Goal: Task Accomplishment & Management: Complete application form

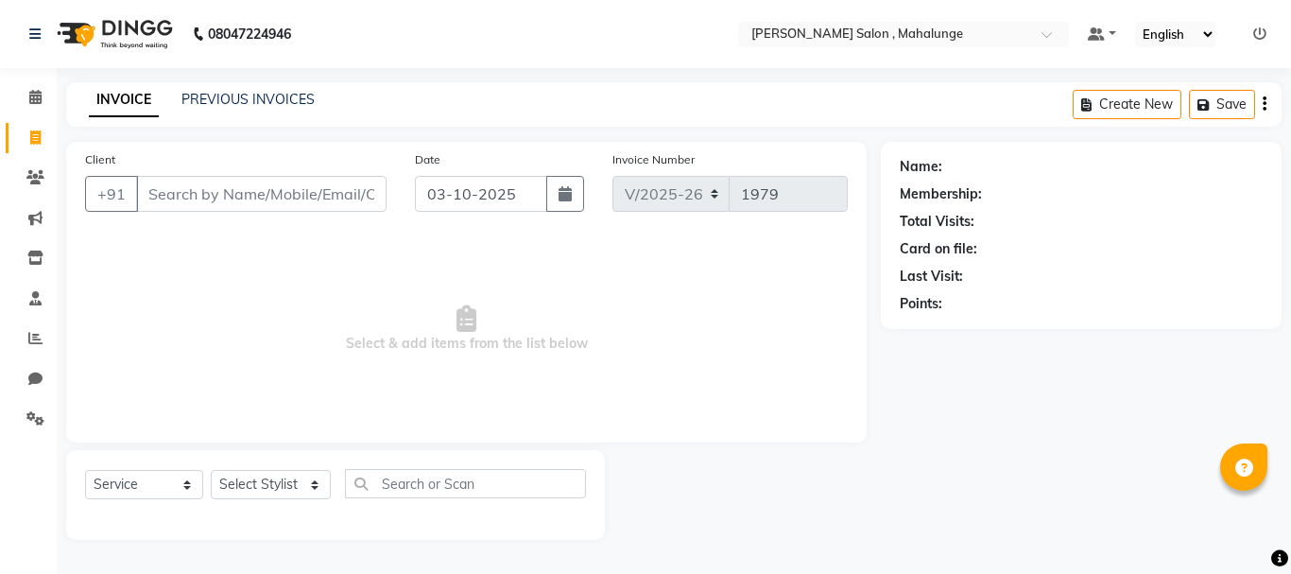
select select "7250"
select select "service"
click at [35, 99] on icon at bounding box center [35, 97] width 12 height 14
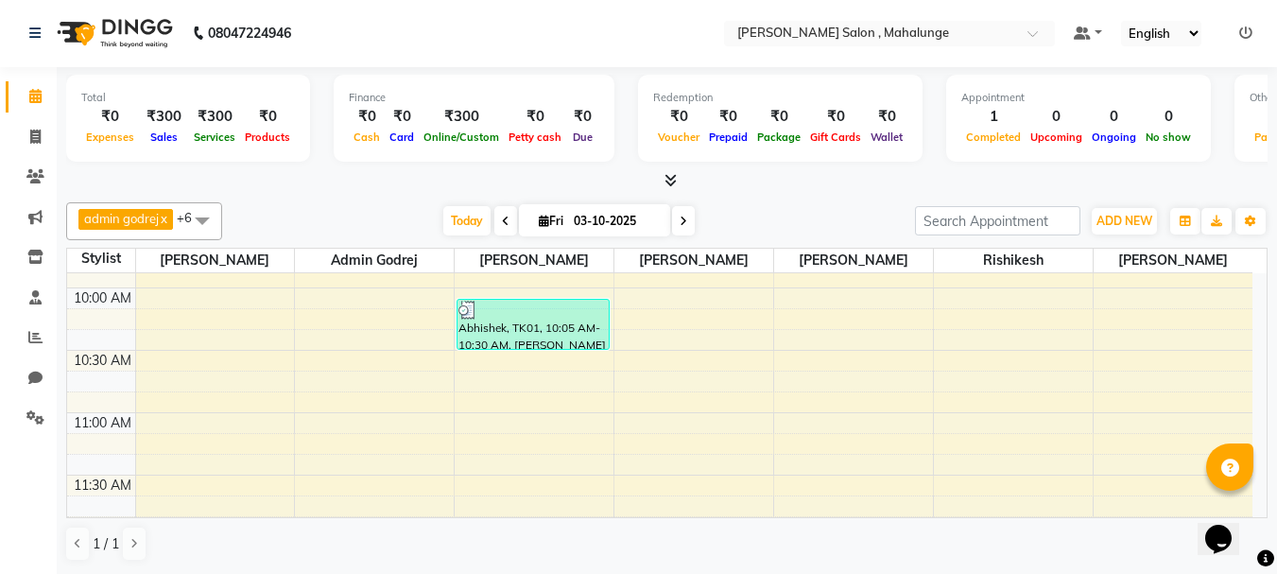
scroll to position [189, 0]
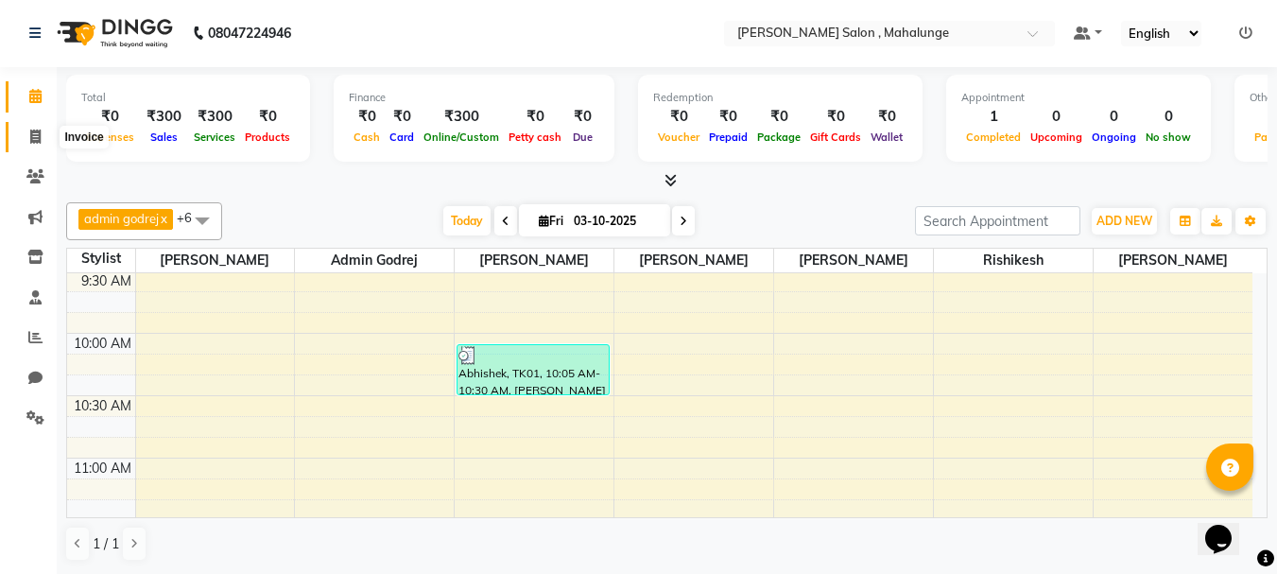
click at [40, 138] on icon at bounding box center [35, 136] width 10 height 14
select select "7250"
select select "service"
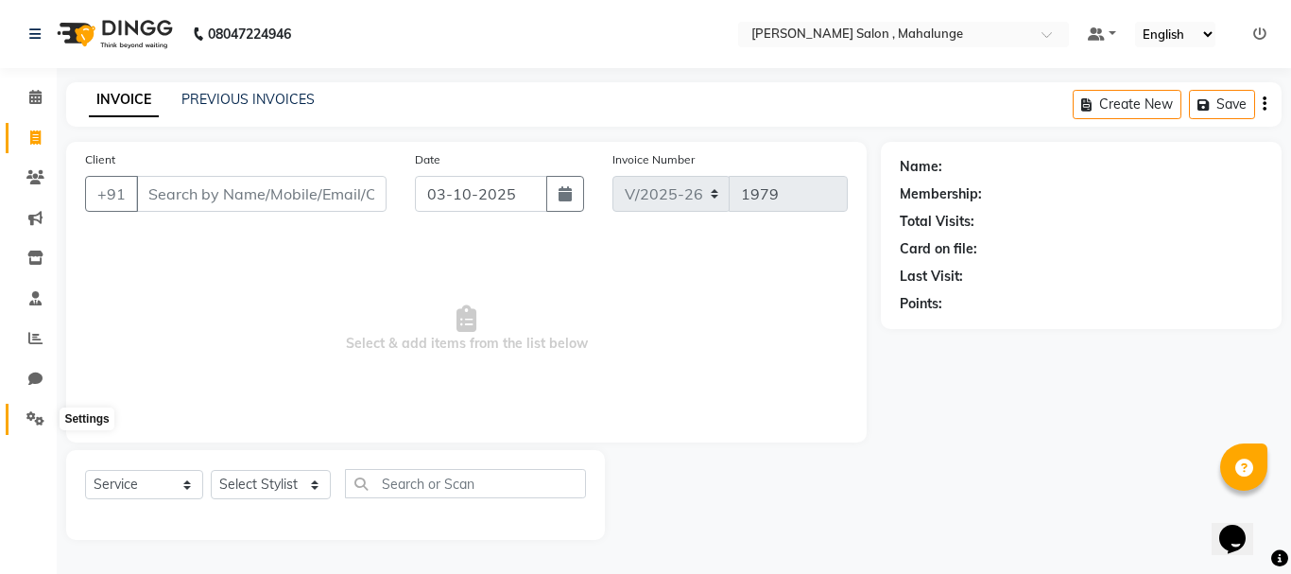
click at [33, 415] on icon at bounding box center [35, 418] width 18 height 14
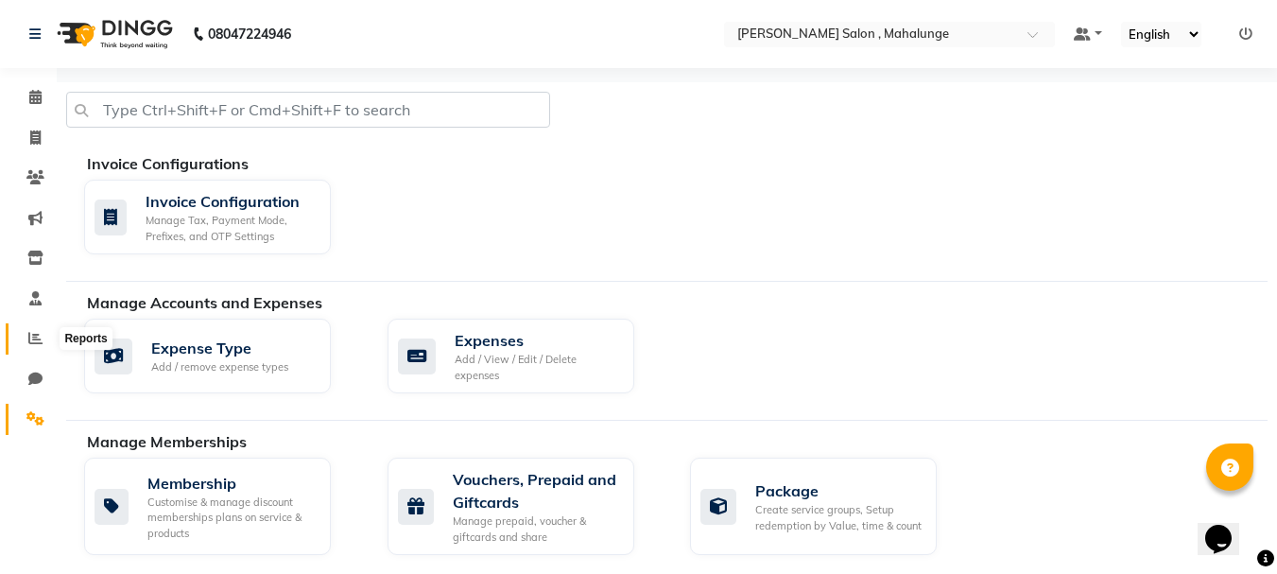
click at [41, 330] on span at bounding box center [35, 339] width 33 height 22
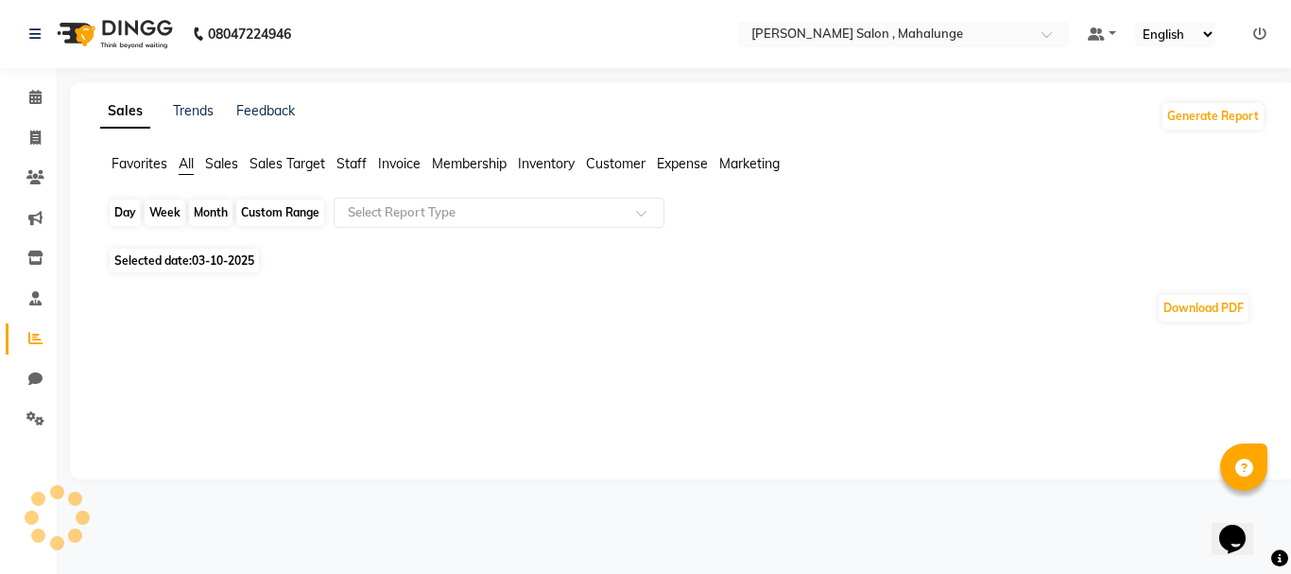
click at [129, 213] on div "Day" at bounding box center [125, 212] width 31 height 26
select select "10"
select select "2025"
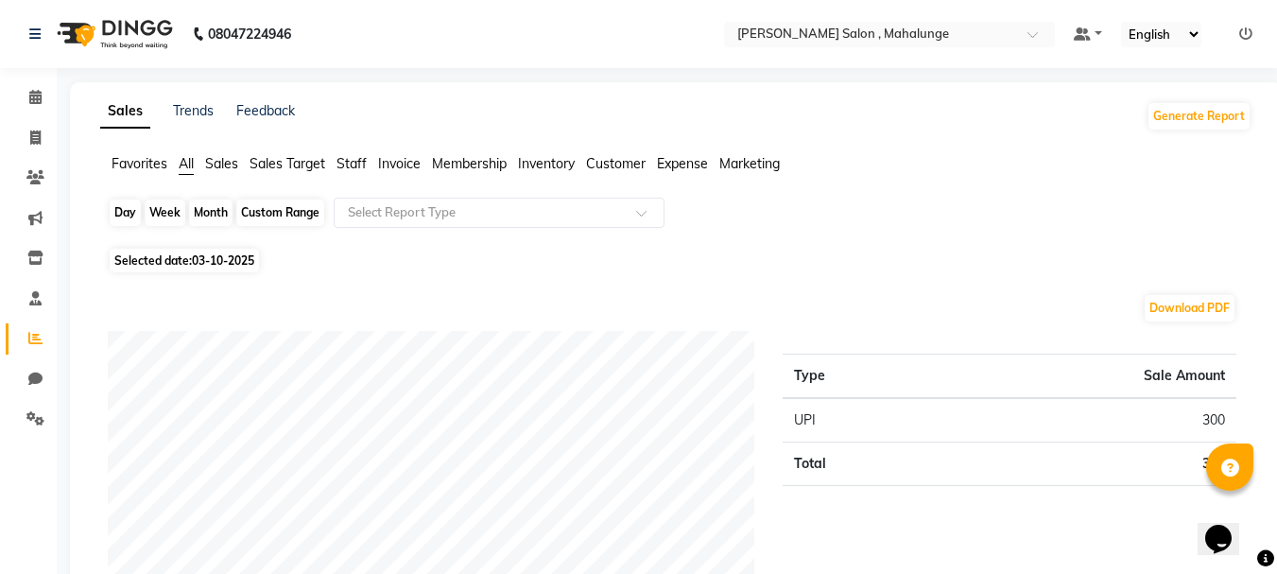
click at [115, 215] on div "Day" at bounding box center [125, 212] width 31 height 26
select select "10"
select select "2025"
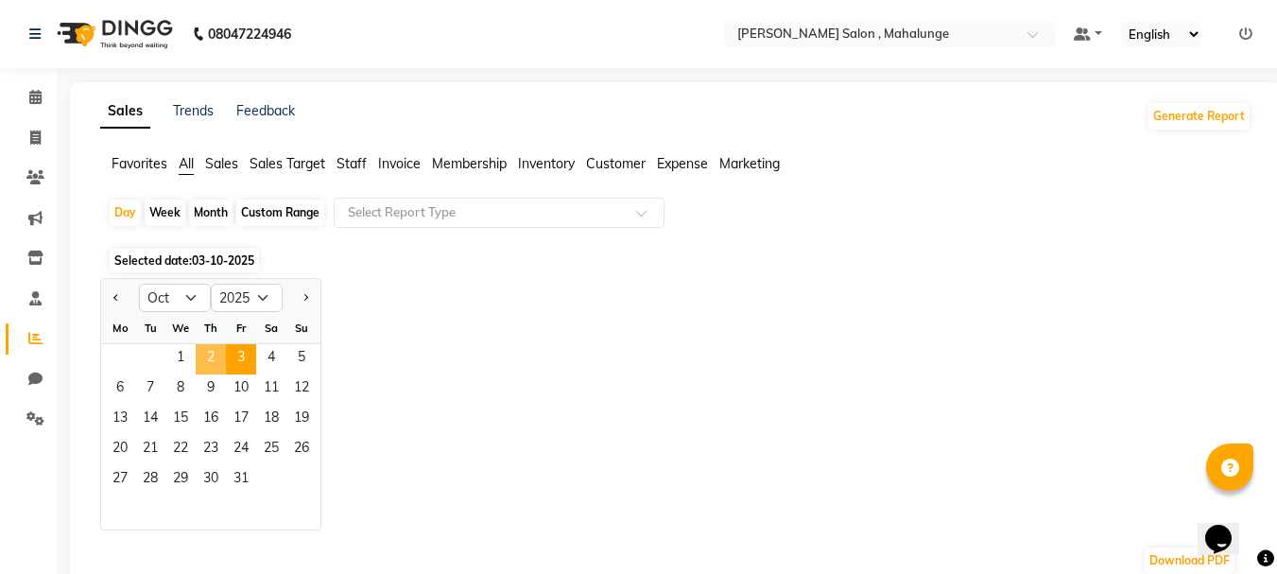
click at [214, 355] on span "2" at bounding box center [211, 359] width 30 height 30
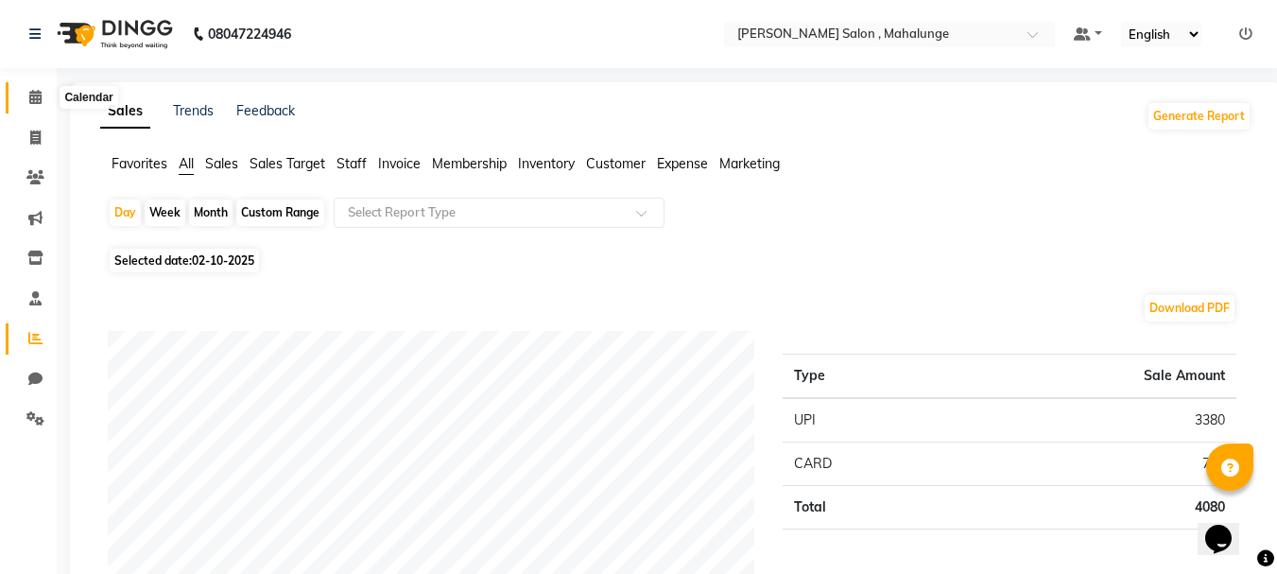
click at [38, 108] on span at bounding box center [35, 98] width 33 height 22
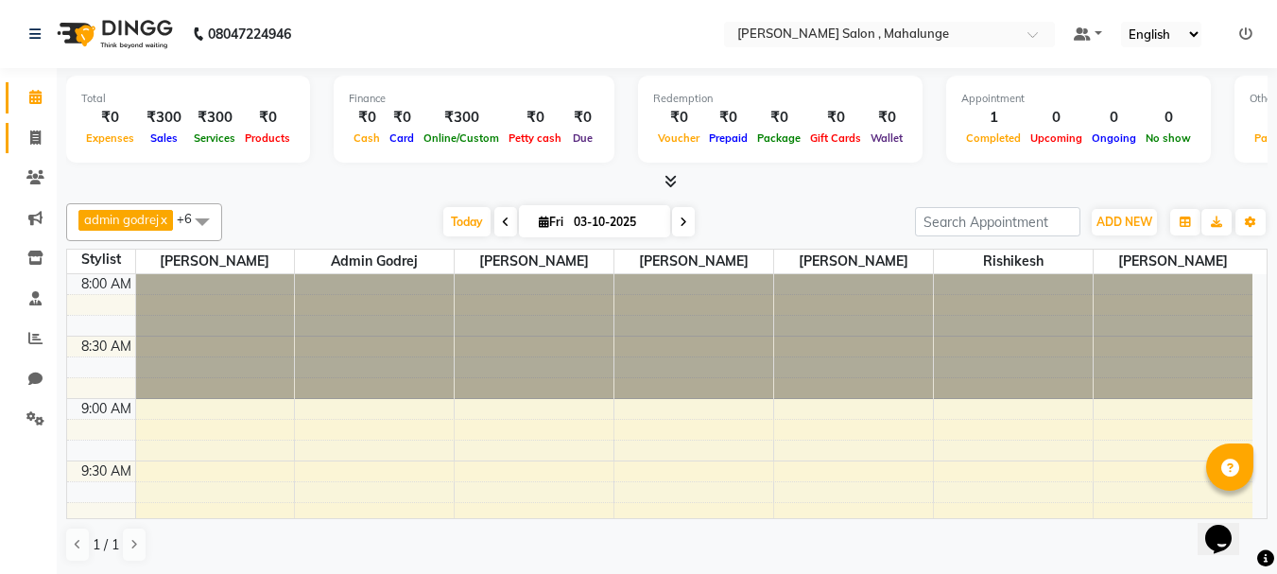
click at [34, 148] on link "Invoice" at bounding box center [28, 138] width 45 height 31
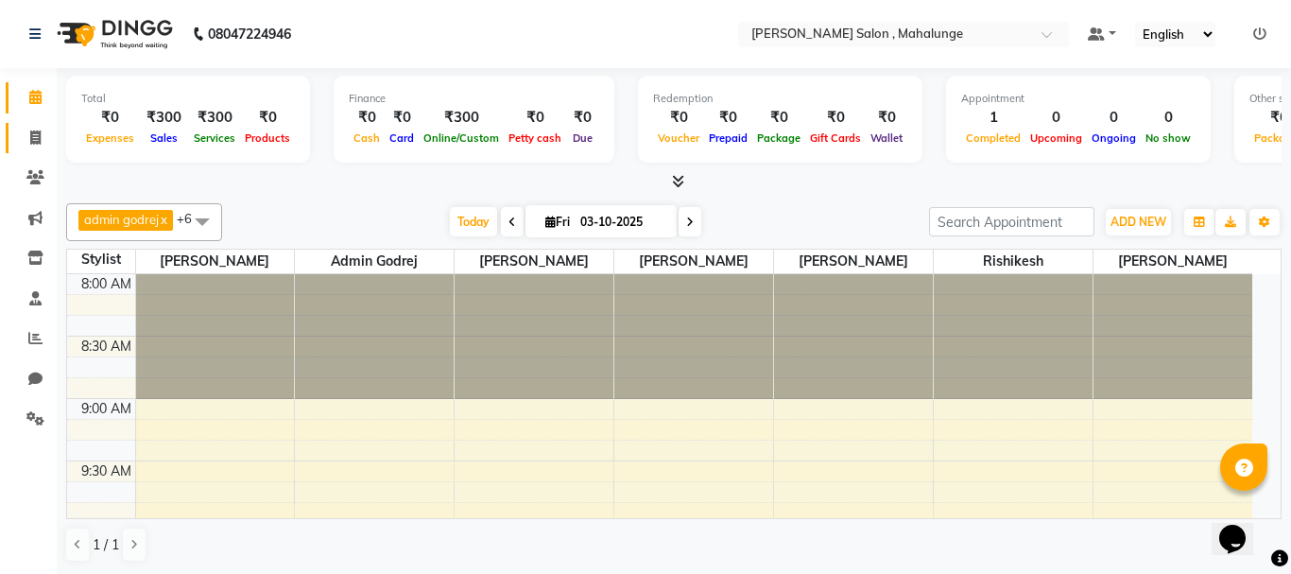
select select "7250"
select select "service"
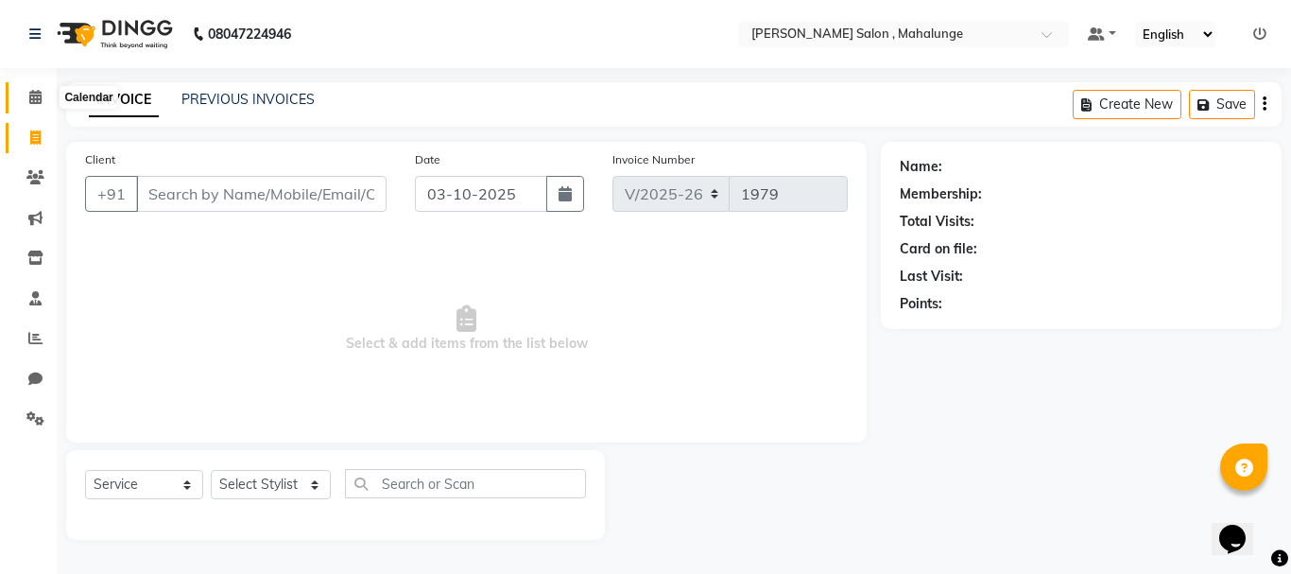
click at [33, 99] on icon at bounding box center [35, 97] width 12 height 14
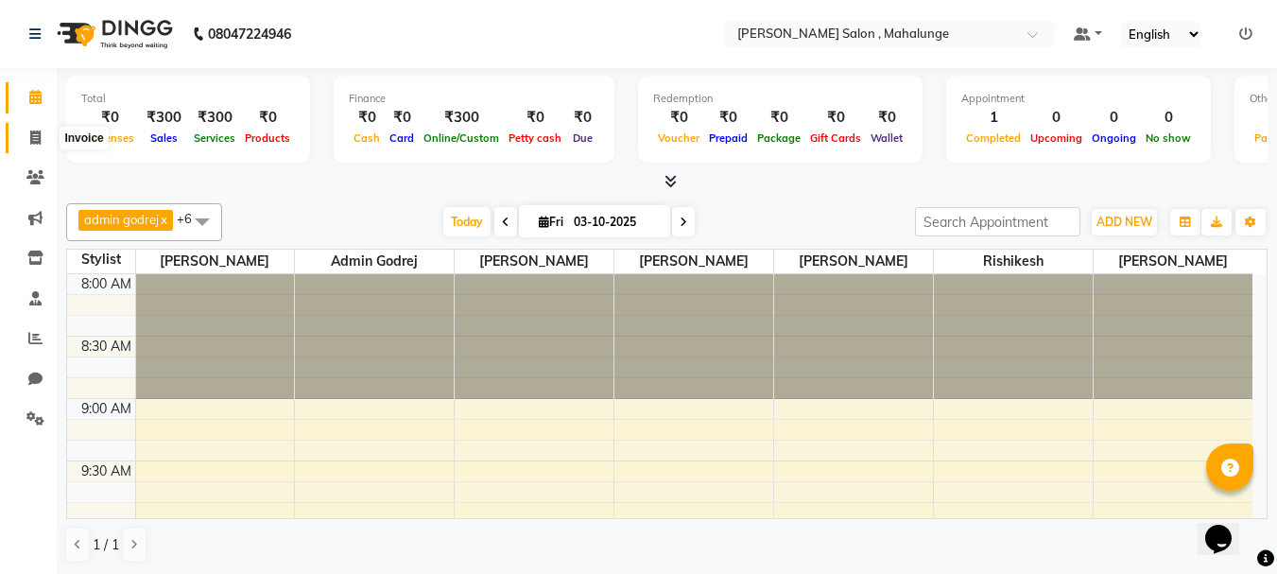
click at [35, 143] on icon at bounding box center [35, 137] width 10 height 14
select select "service"
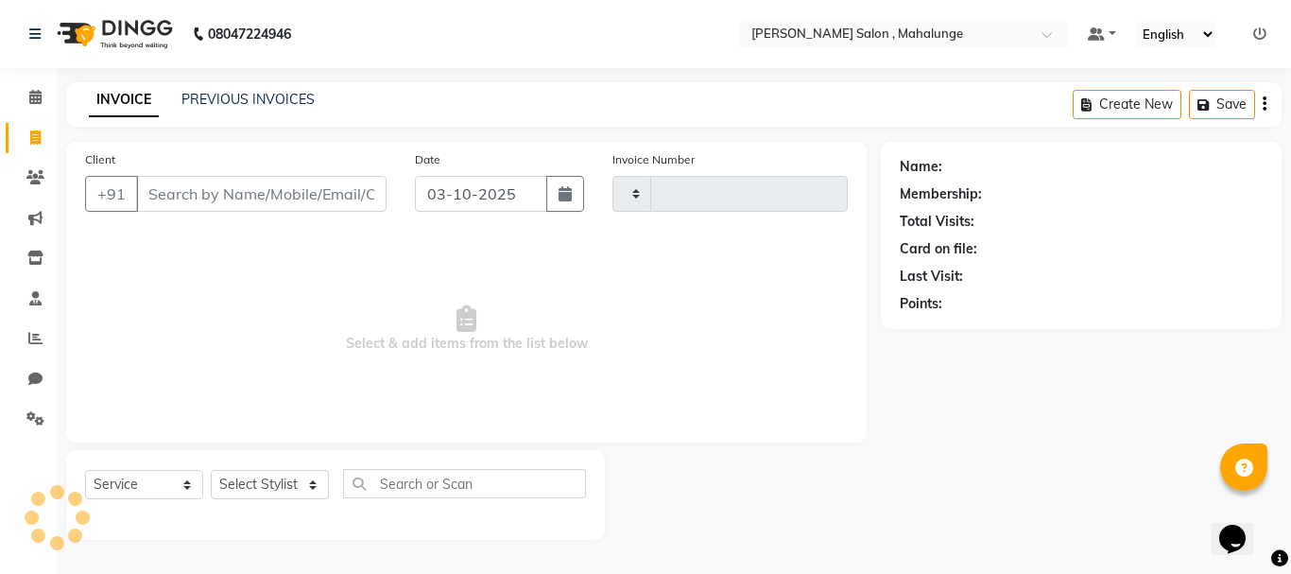
type input "1979"
select select "7250"
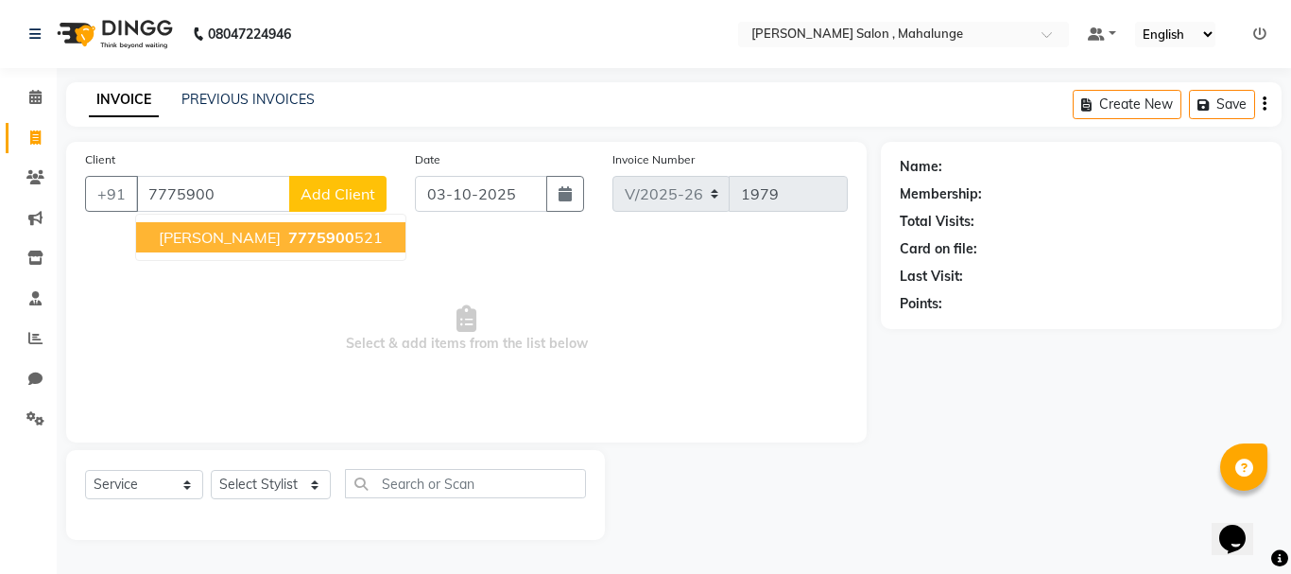
click at [284, 232] on ngb-highlight "7775900 521" at bounding box center [333, 237] width 98 height 19
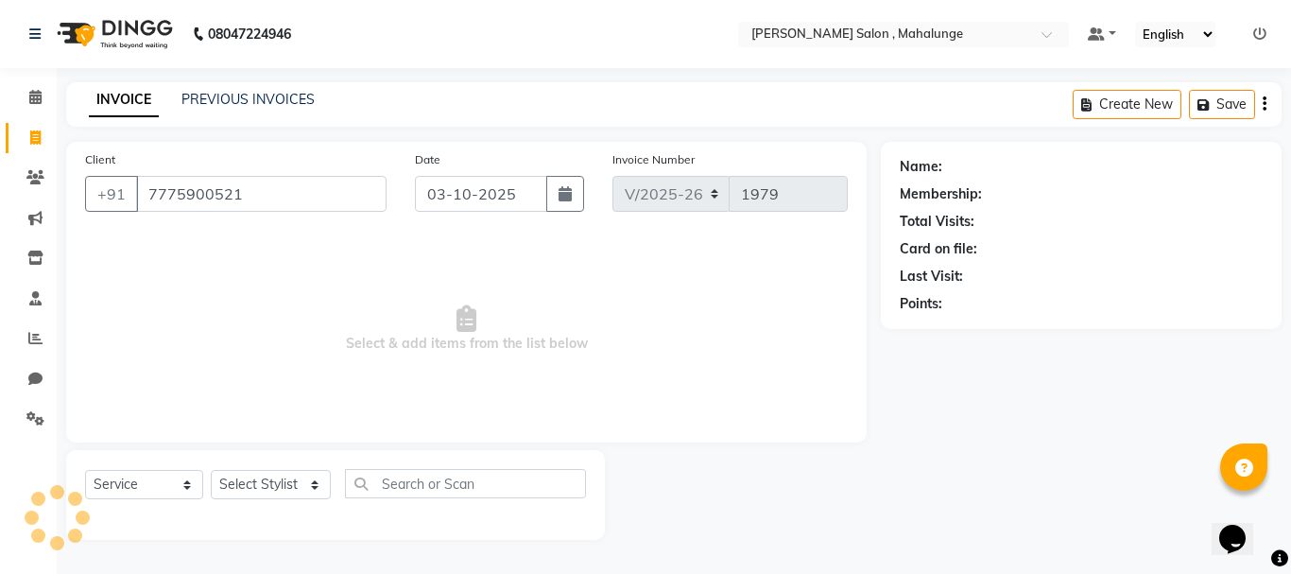
type input "7775900521"
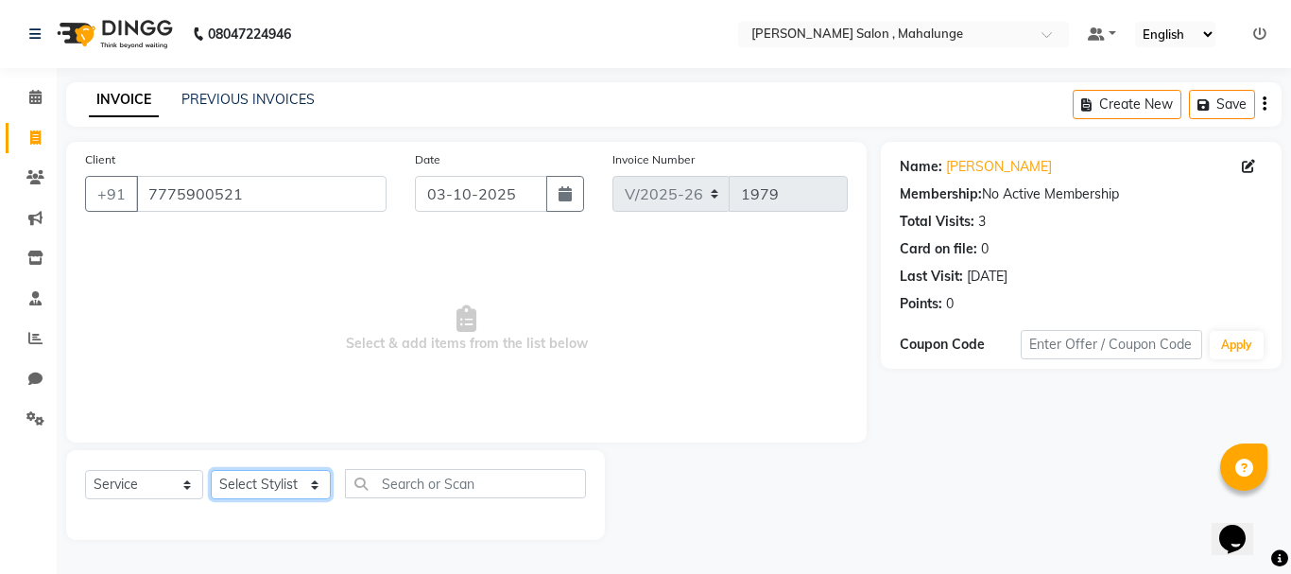
click at [250, 483] on select "Select Stylist admin godrej [PERSON_NAME] [PERSON_NAME] [PERSON_NAME] [PERSON_N…" at bounding box center [271, 484] width 120 height 29
select select "66814"
click at [211, 470] on select "Select Stylist admin godrej [PERSON_NAME] [PERSON_NAME] [PERSON_NAME] [PERSON_N…" at bounding box center [271, 484] width 120 height 29
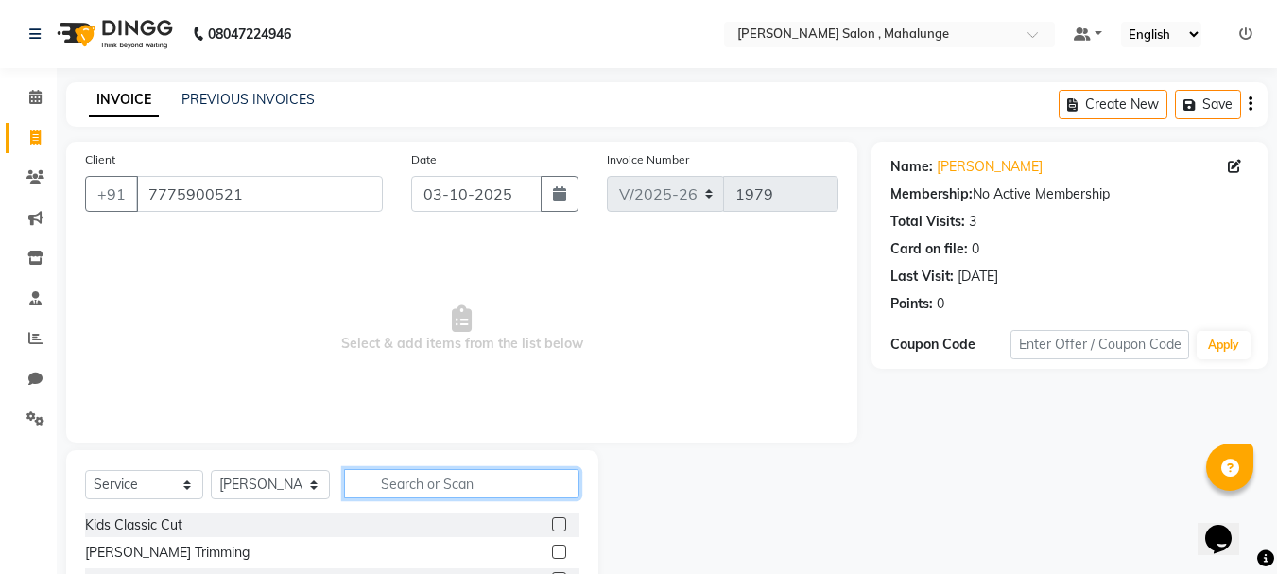
click at [459, 489] on input "text" at bounding box center [461, 483] width 235 height 29
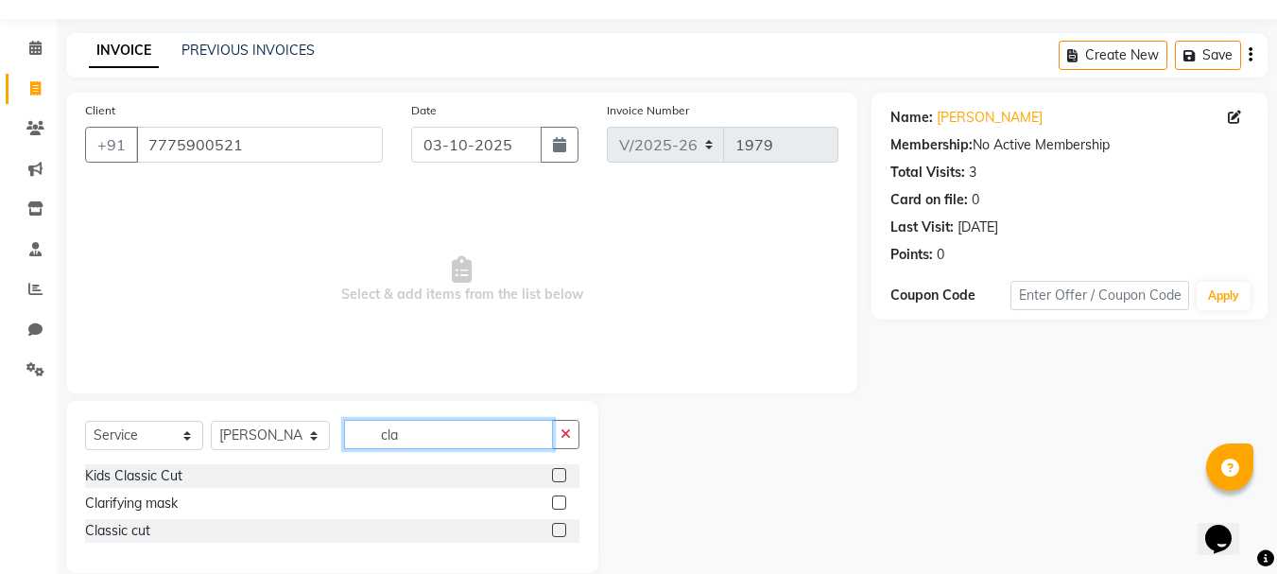
scroll to position [77, 0]
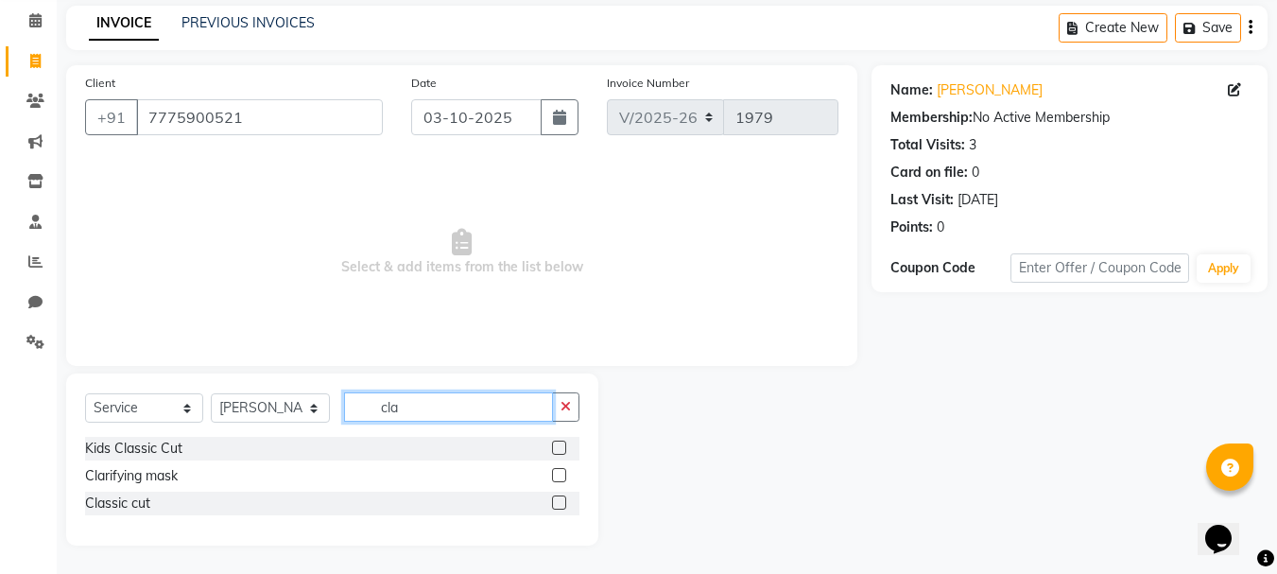
type input "cla"
click at [562, 501] on label at bounding box center [559, 502] width 14 height 14
click at [562, 501] on input "checkbox" at bounding box center [558, 503] width 12 height 12
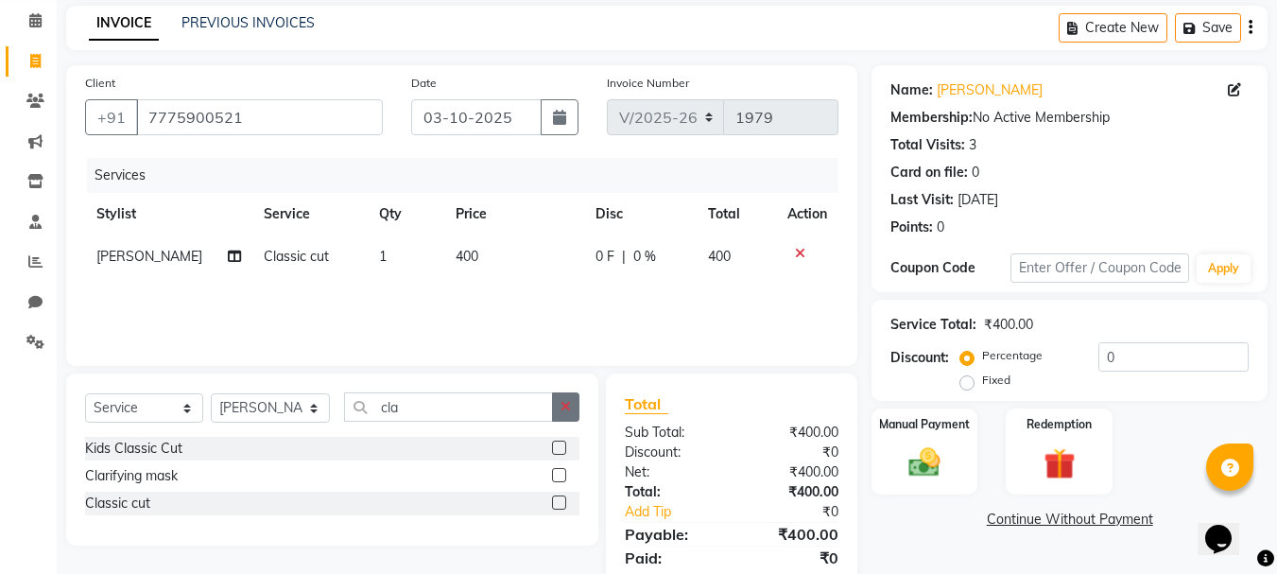
checkbox input "false"
click at [576, 411] on button "button" at bounding box center [565, 406] width 27 height 29
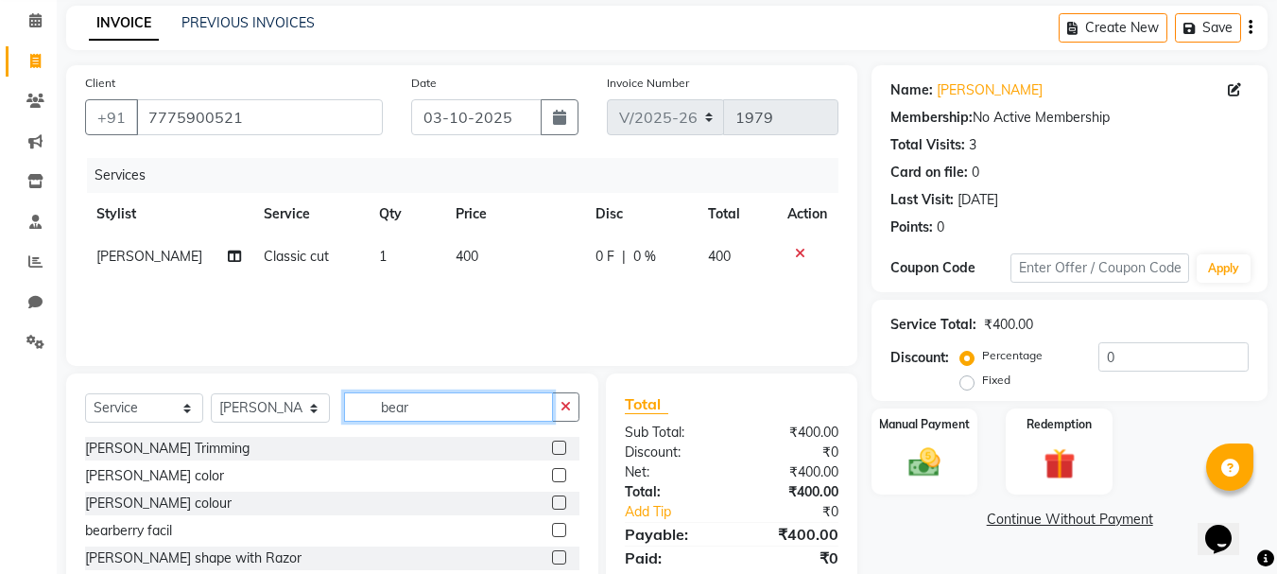
scroll to position [143, 0]
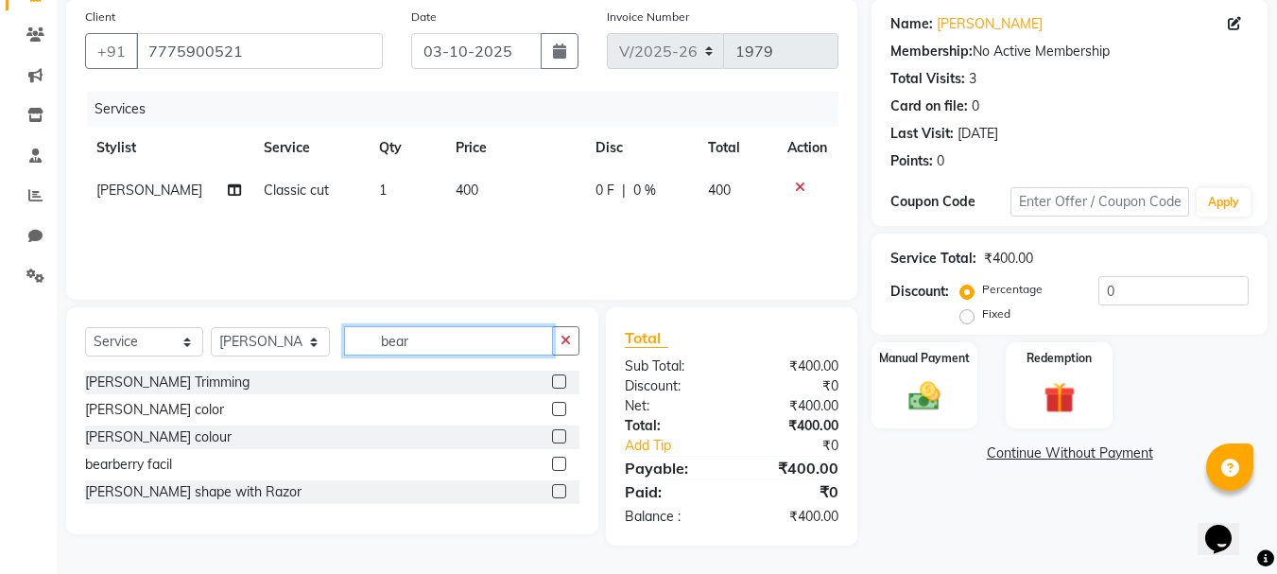
type input "bear"
click at [560, 494] on label at bounding box center [559, 491] width 14 height 14
click at [560, 494] on input "checkbox" at bounding box center [558, 492] width 12 height 12
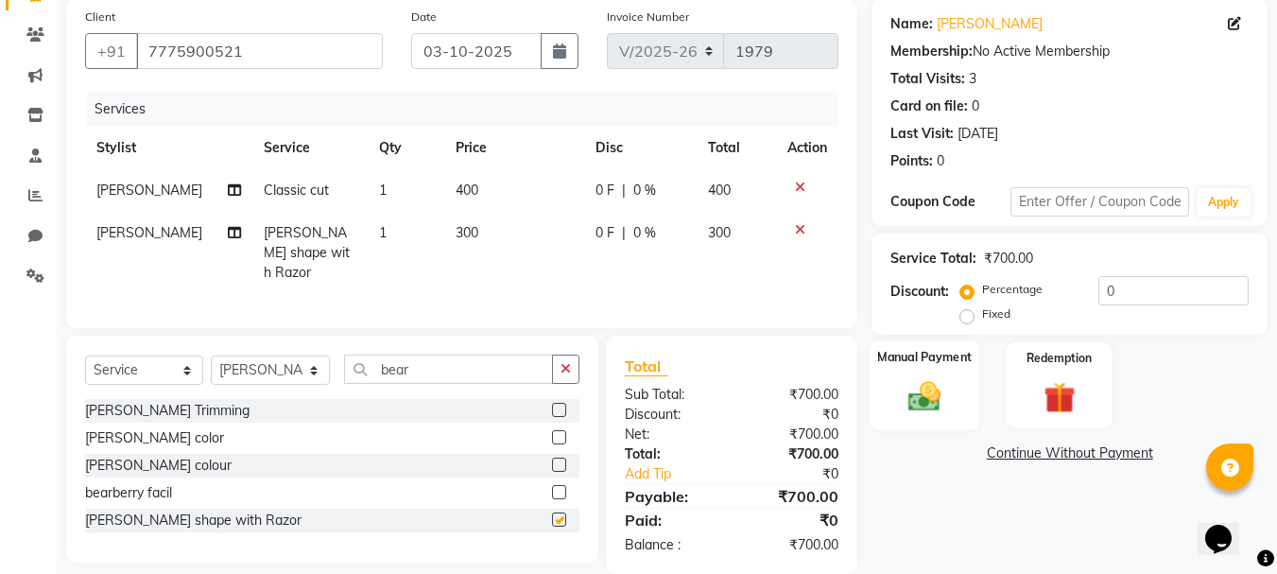
checkbox input "false"
click at [935, 391] on img at bounding box center [924, 396] width 53 height 38
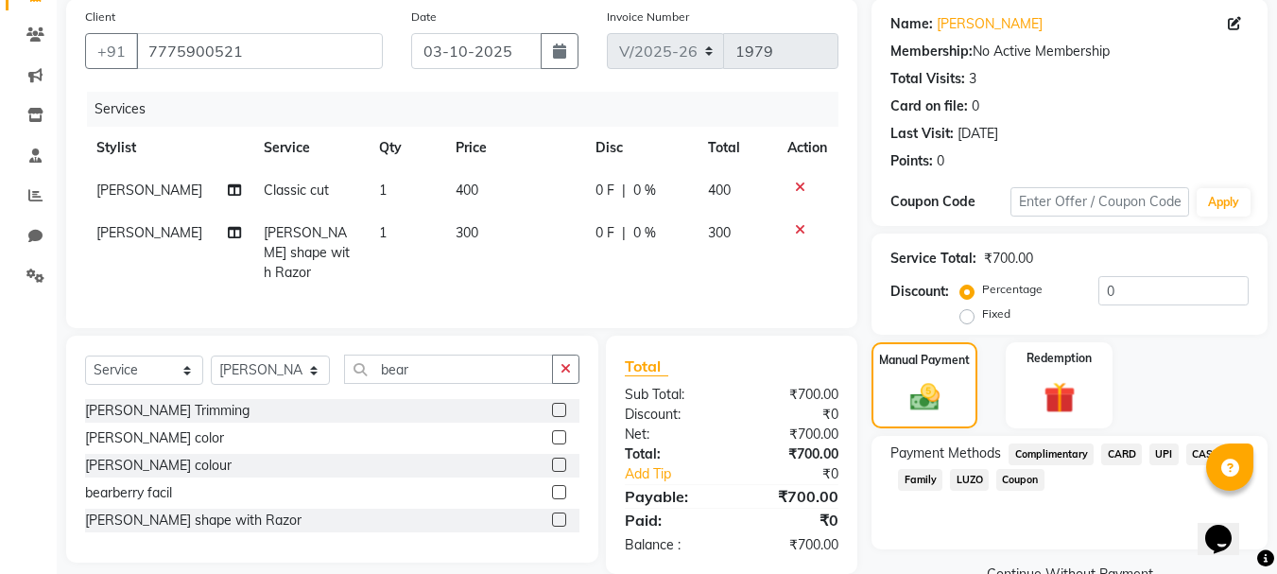
click at [1167, 450] on span "UPI" at bounding box center [1163, 454] width 29 height 22
click at [1138, 451] on span "CARD" at bounding box center [1121, 454] width 41 height 22
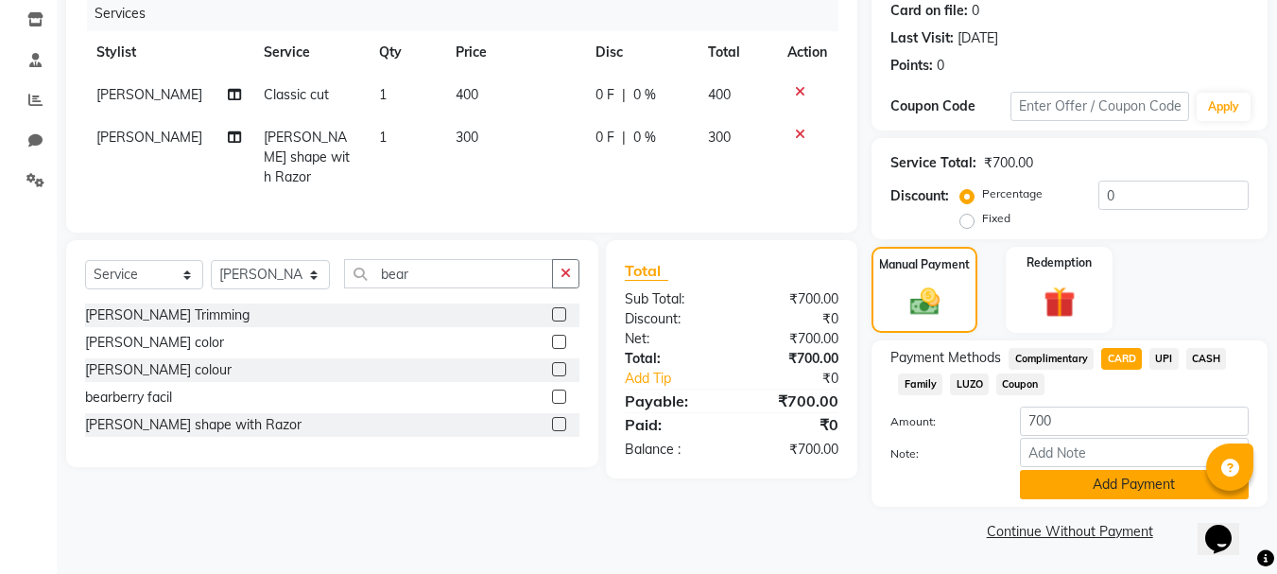
click at [1122, 484] on button "Add Payment" at bounding box center [1134, 484] width 229 height 29
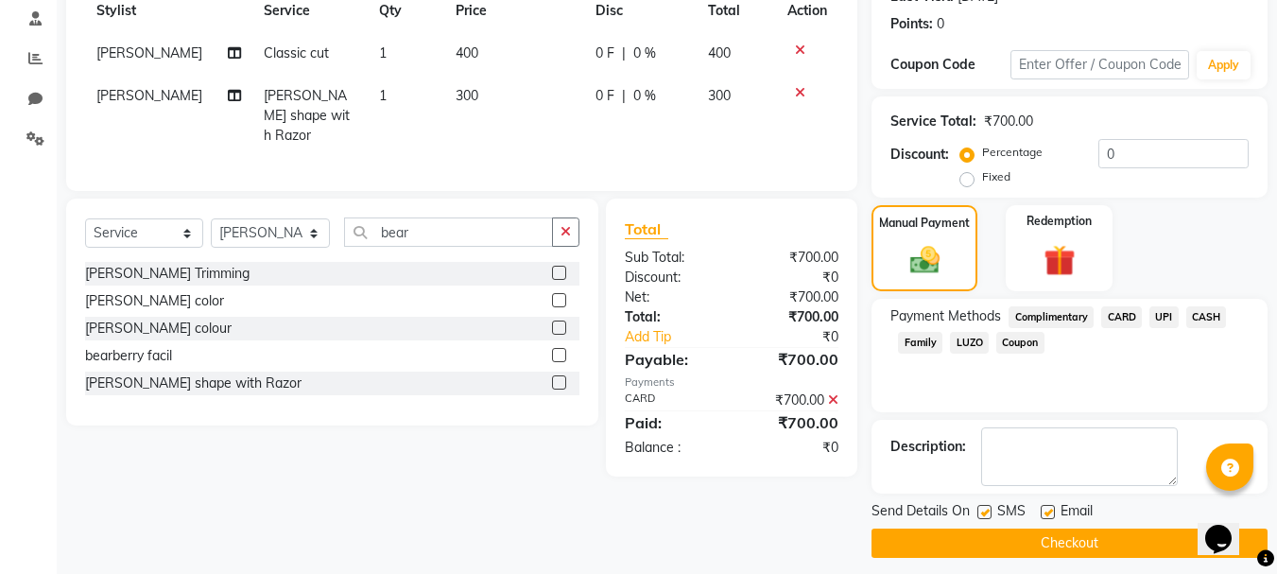
scroll to position [292, 0]
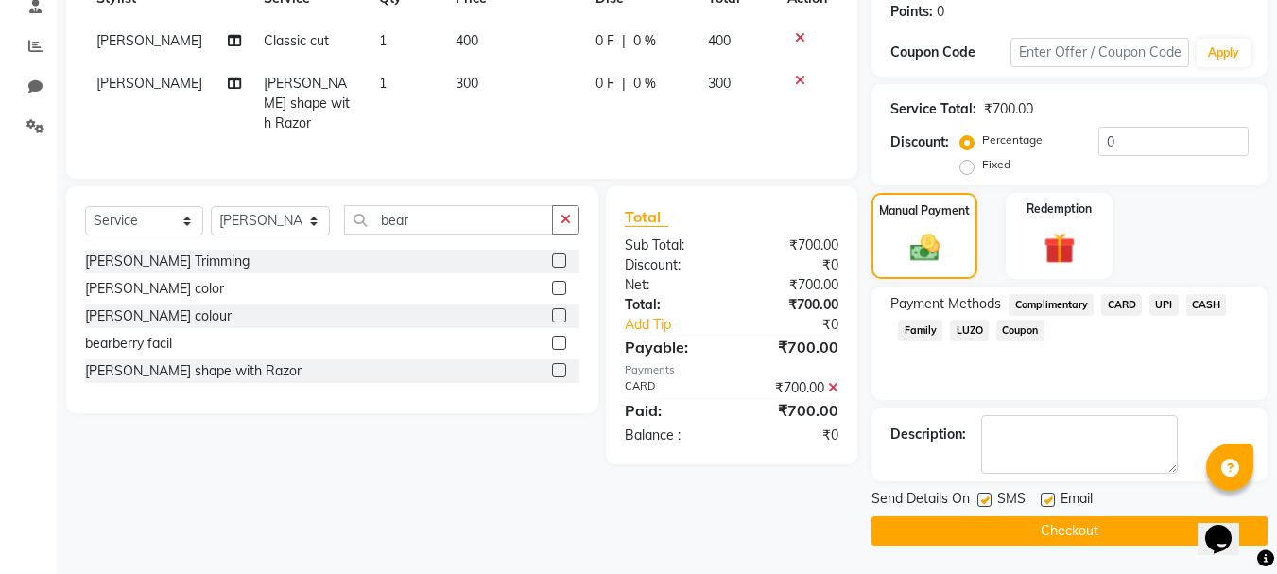
click at [1107, 526] on button "Checkout" at bounding box center [1069, 530] width 396 height 29
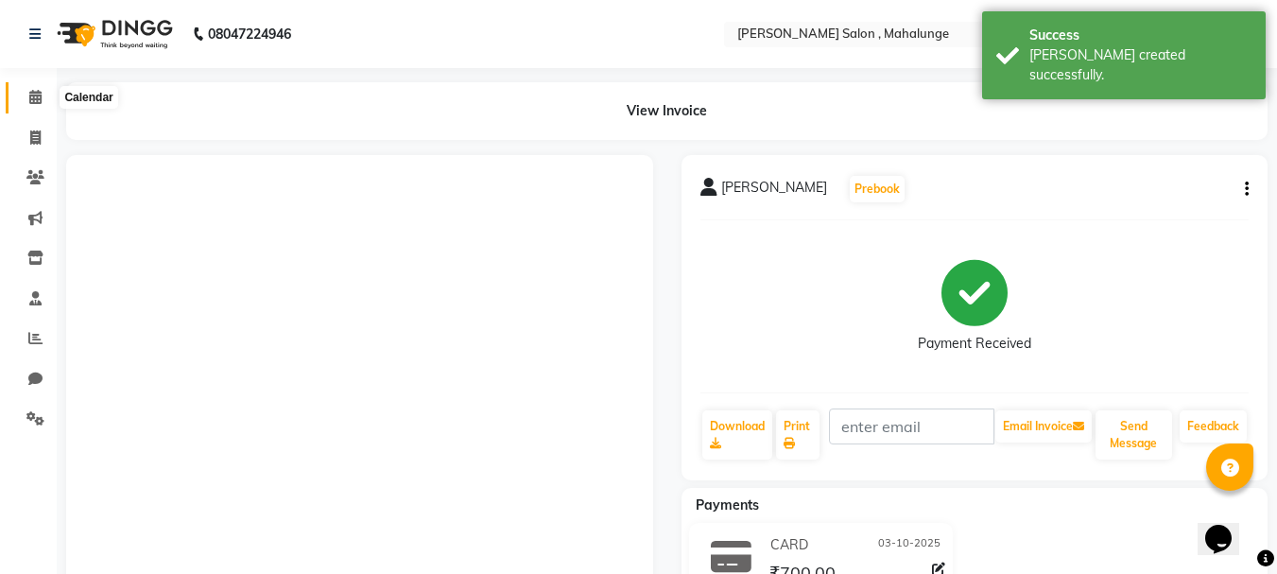
click at [34, 93] on icon at bounding box center [35, 97] width 12 height 14
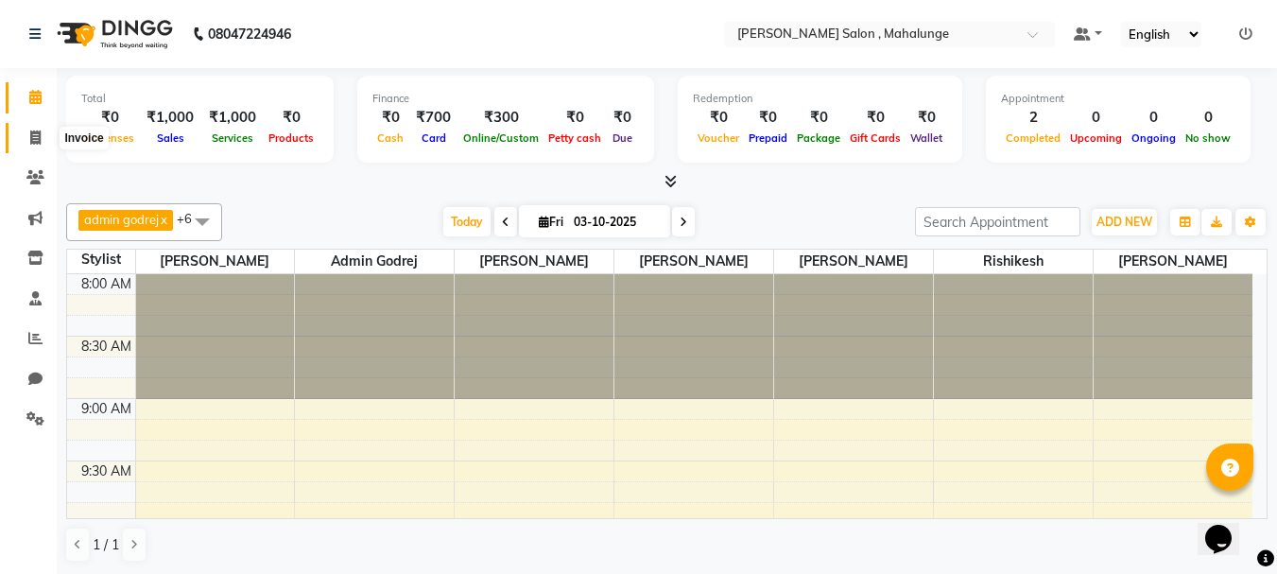
click at [26, 134] on span at bounding box center [35, 139] width 33 height 22
select select "7250"
select select "service"
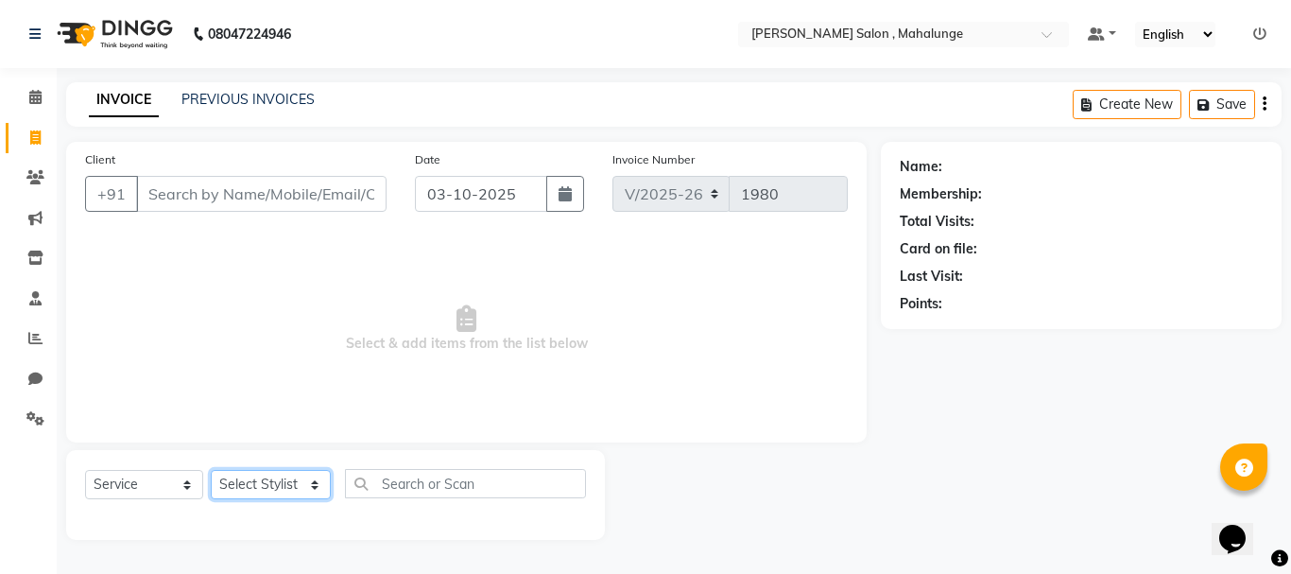
click at [268, 478] on select "Select Stylist admin godrej [PERSON_NAME] [PERSON_NAME] [PERSON_NAME] [PERSON_N…" at bounding box center [271, 484] width 120 height 29
select select "76518"
click at [211, 470] on select "Select Stylist admin godrej [PERSON_NAME] [PERSON_NAME] [PERSON_NAME] [PERSON_N…" at bounding box center [271, 484] width 120 height 29
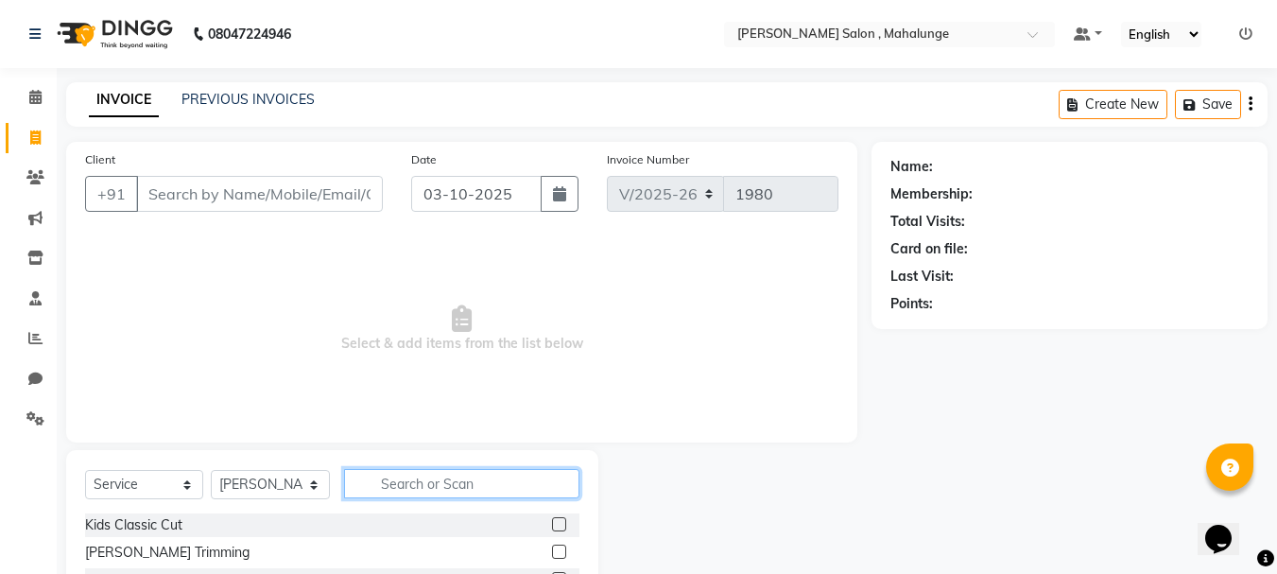
click at [427, 490] on input "text" at bounding box center [461, 483] width 235 height 29
type input "clas"
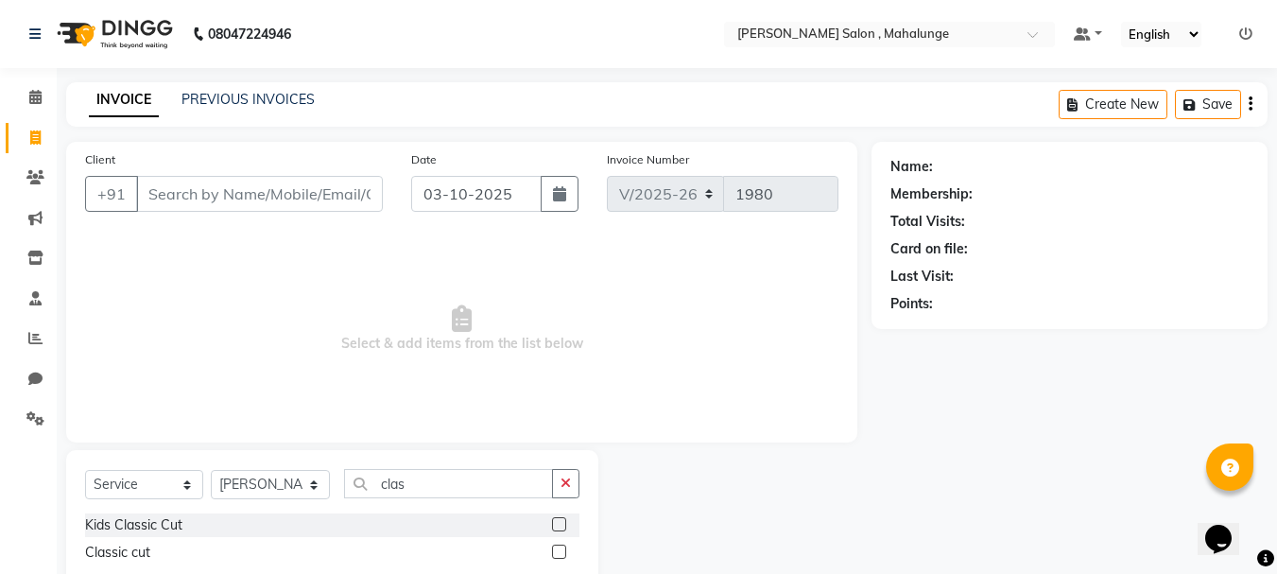
click at [566, 549] on label at bounding box center [559, 551] width 14 height 14
click at [564, 549] on input "checkbox" at bounding box center [558, 552] width 12 height 12
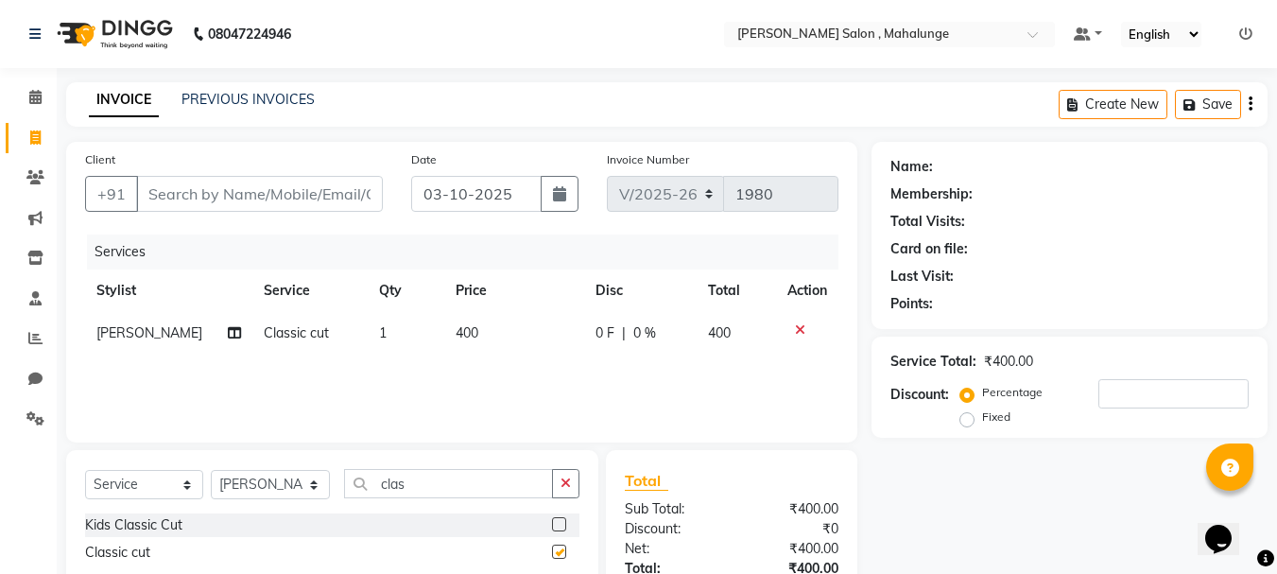
checkbox input "false"
click at [341, 205] on input "Client" at bounding box center [259, 194] width 247 height 36
type input "9"
type input "0"
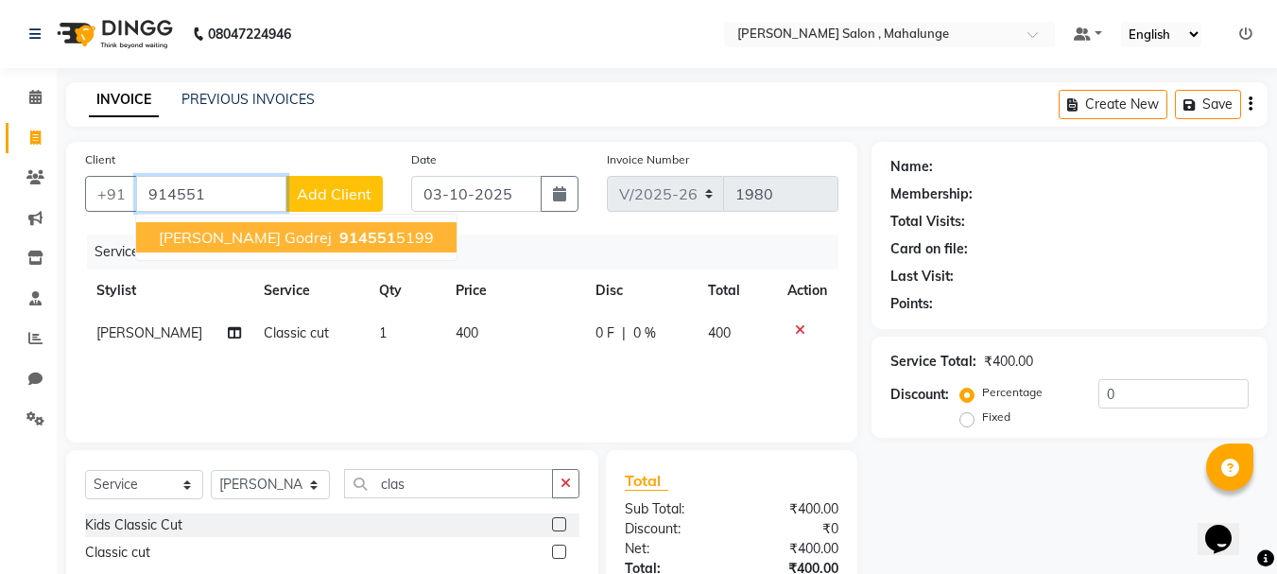
click at [335, 229] on ngb-highlight "914551 5199" at bounding box center [384, 237] width 98 height 19
type input "9145515199"
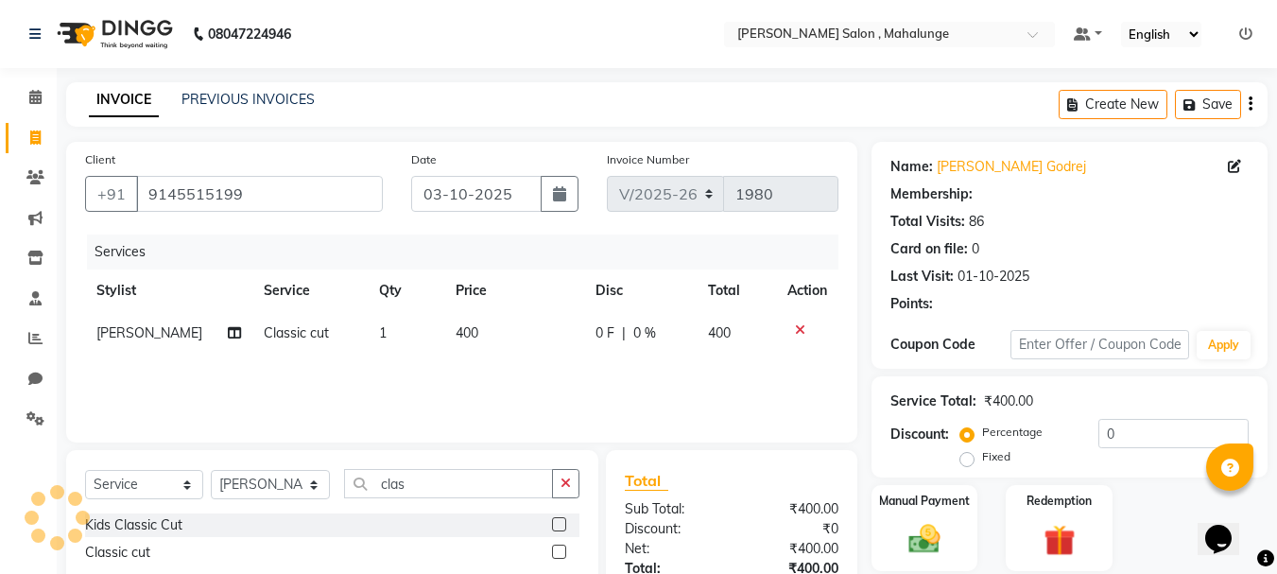
select select "1: Object"
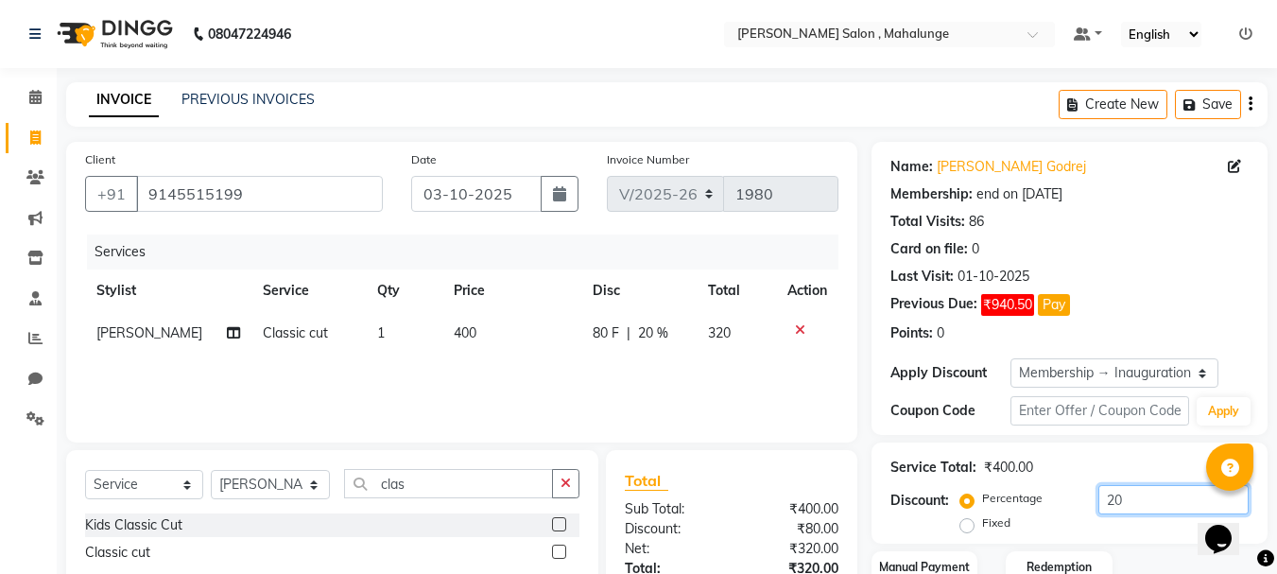
click at [1141, 494] on input "20" at bounding box center [1173, 499] width 150 height 29
type input "2"
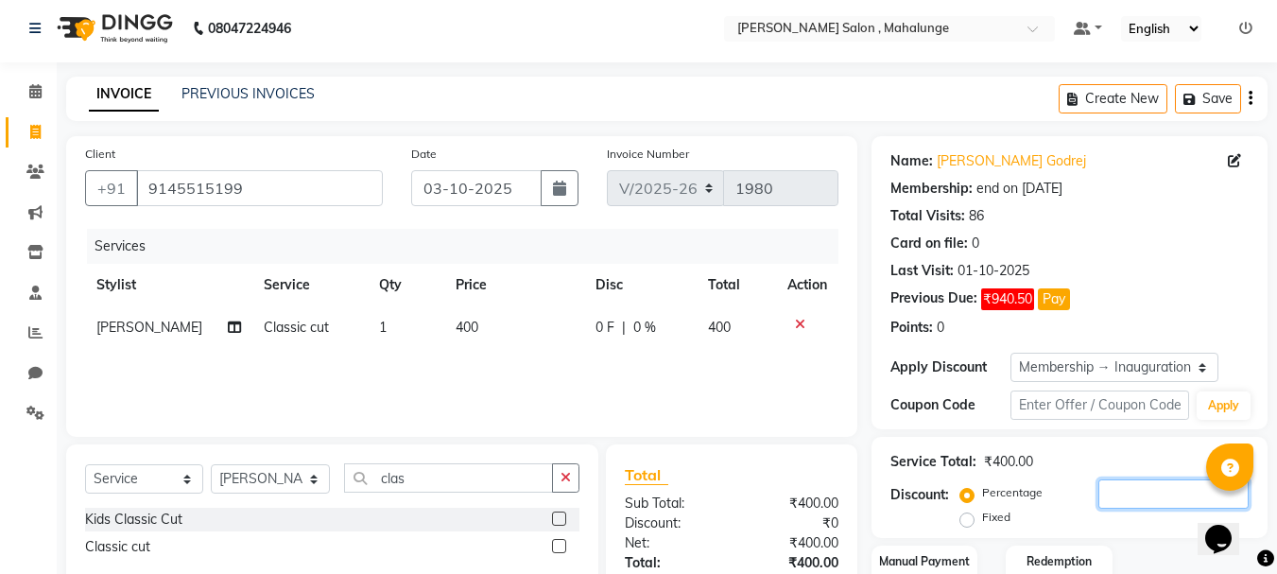
scroll to position [143, 0]
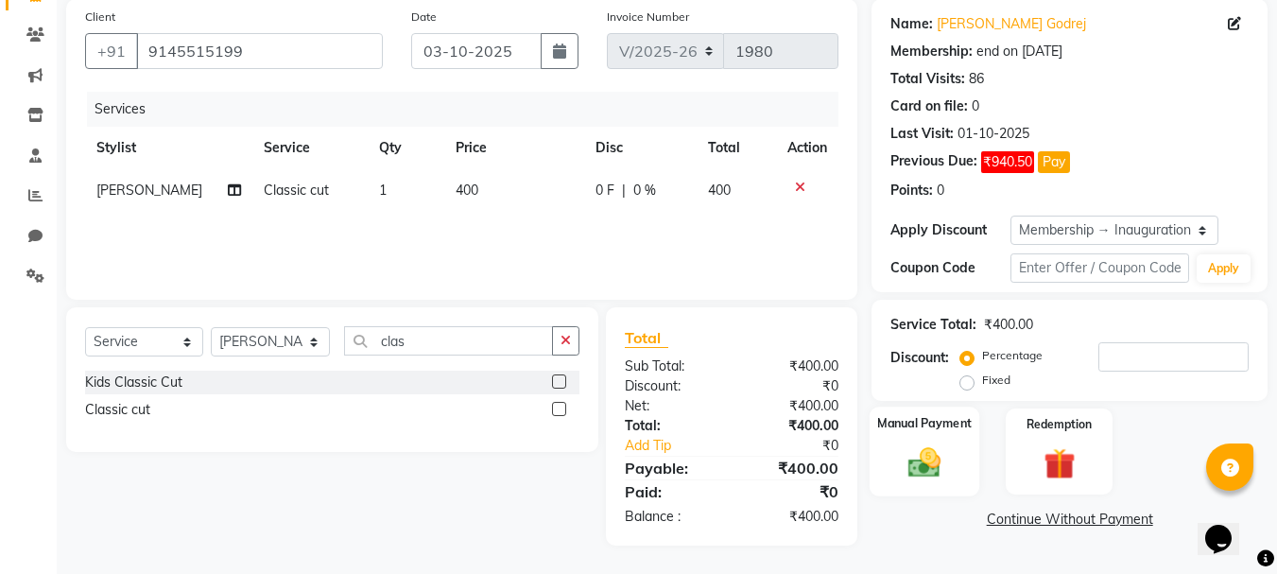
click at [898, 460] on img at bounding box center [924, 462] width 53 height 38
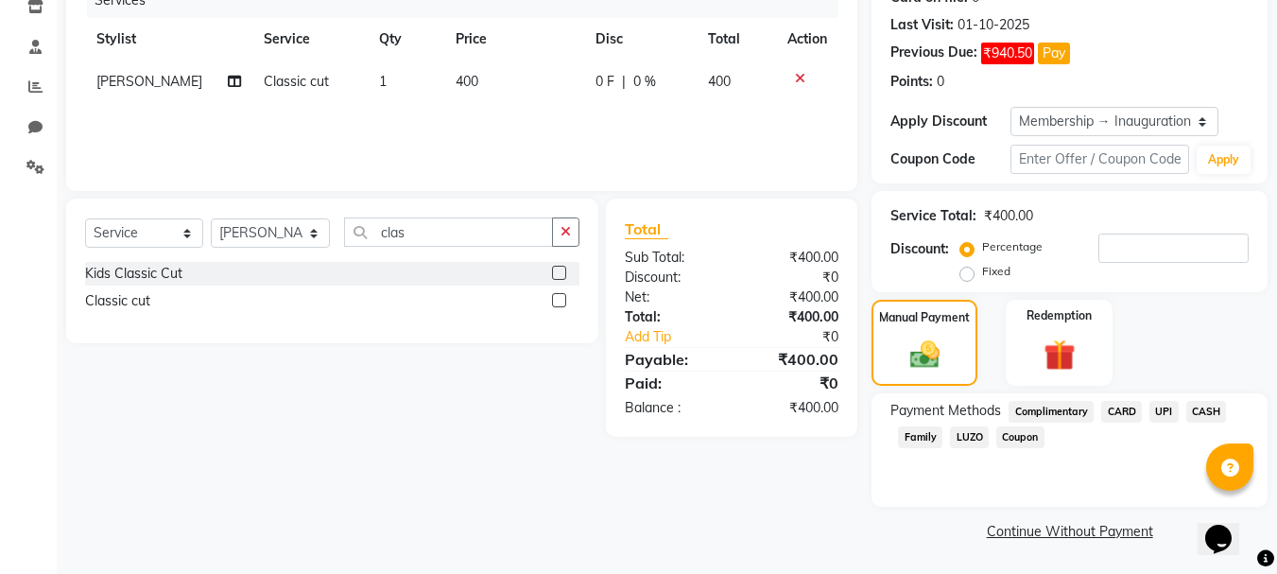
click at [1161, 404] on span "UPI" at bounding box center [1163, 412] width 29 height 22
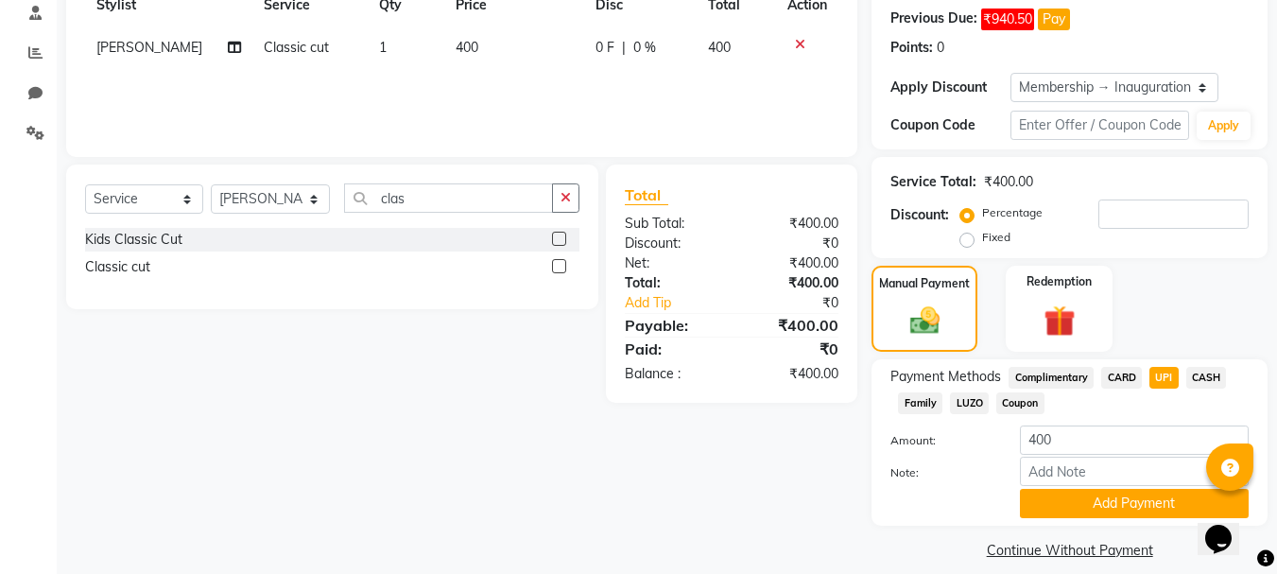
scroll to position [304, 0]
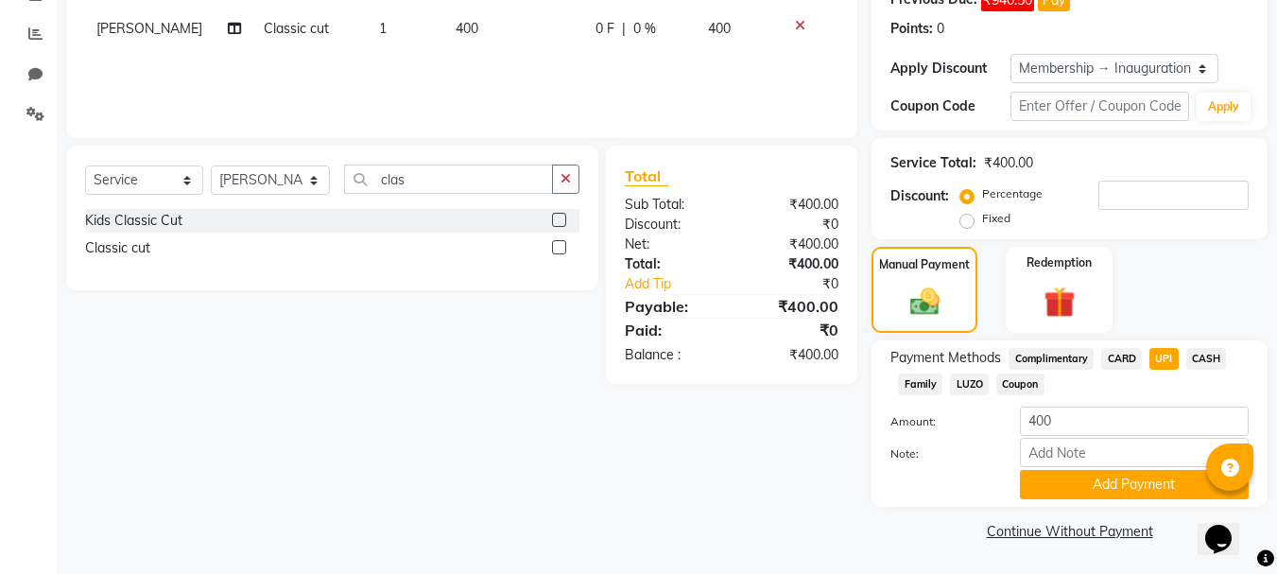
click at [1160, 506] on div "Payment Methods Complimentary CARD UPI CASH Family LUZO Coupon Amount: 400 Note…" at bounding box center [1069, 423] width 396 height 166
click at [1164, 489] on button "Add Payment" at bounding box center [1134, 484] width 229 height 29
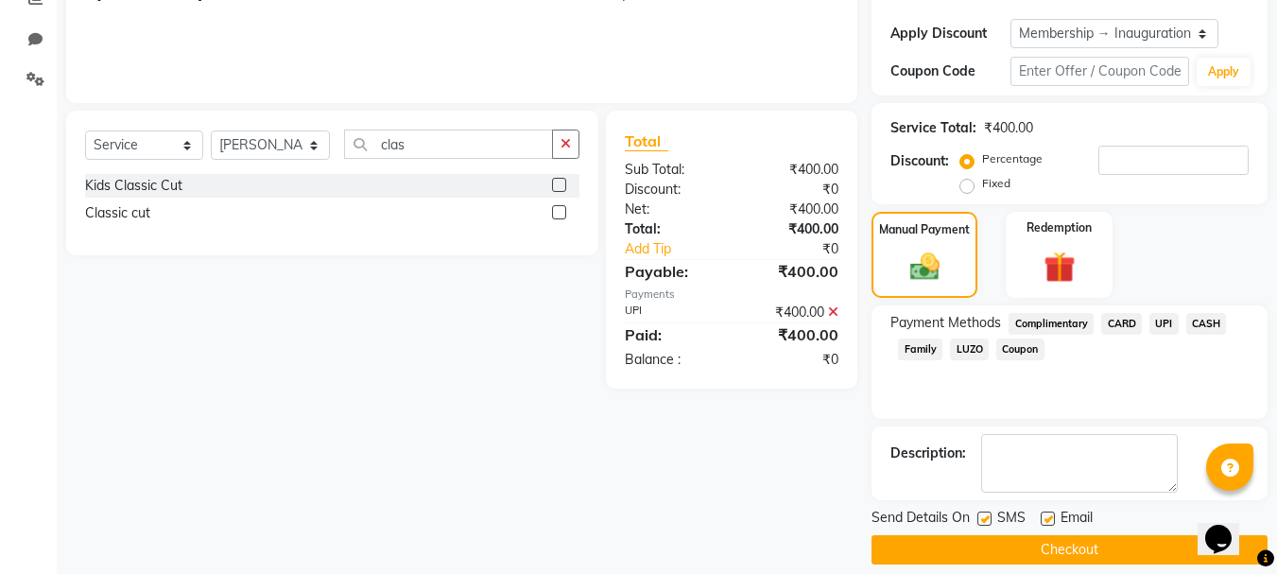
scroll to position [358, 0]
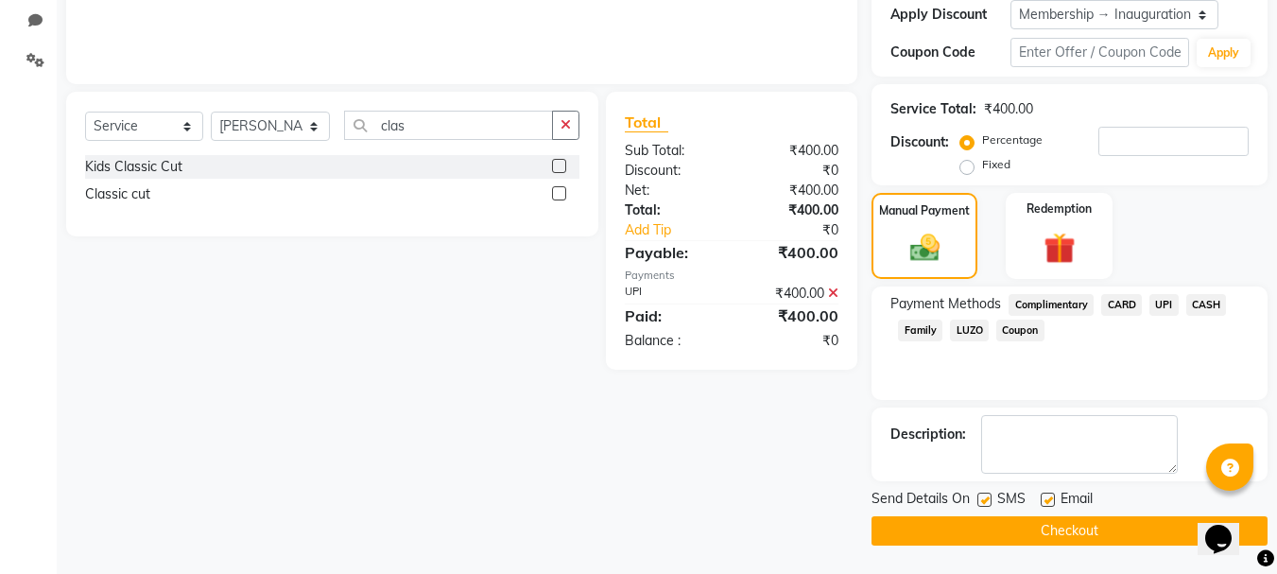
drag, startPoint x: 1126, startPoint y: 542, endPoint x: 198, endPoint y: 188, distance: 992.5
click at [1123, 541] on button "Checkout" at bounding box center [1069, 530] width 396 height 29
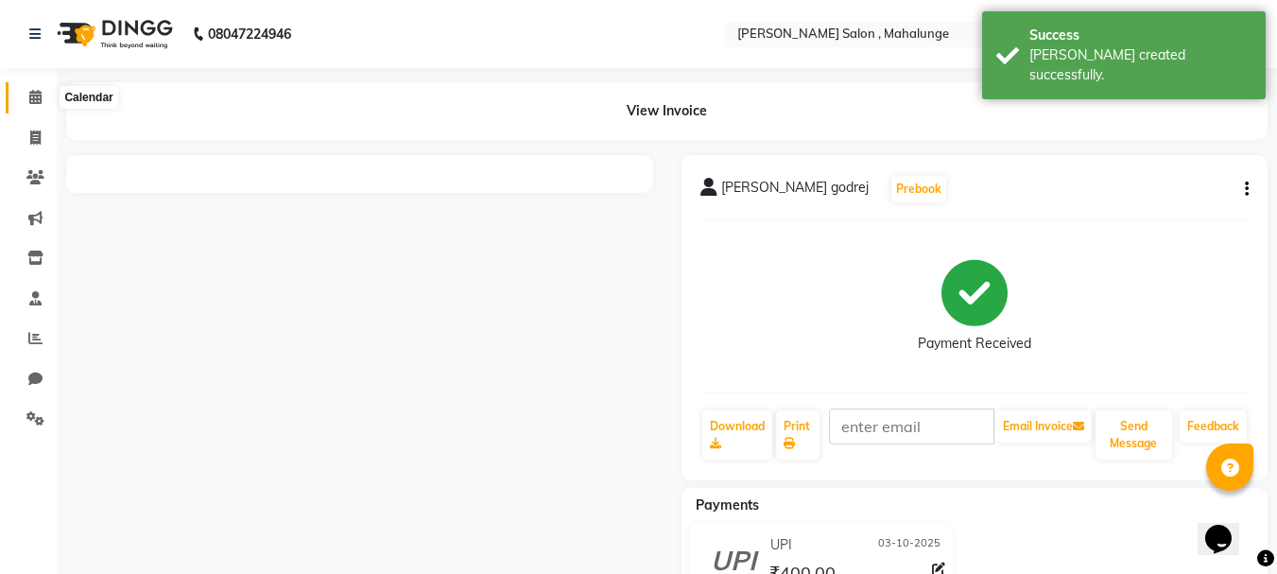
click at [41, 103] on icon at bounding box center [35, 97] width 12 height 14
